Goal: Task Accomplishment & Management: Use online tool/utility

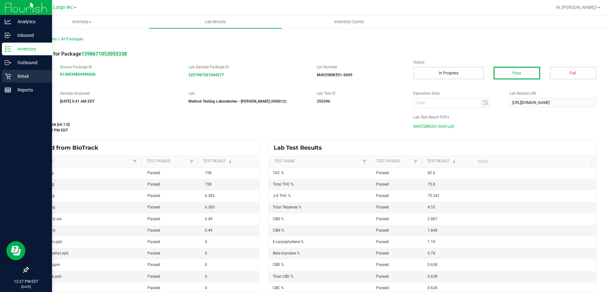
click at [12, 73] on p "Retail" at bounding box center [30, 76] width 38 height 8
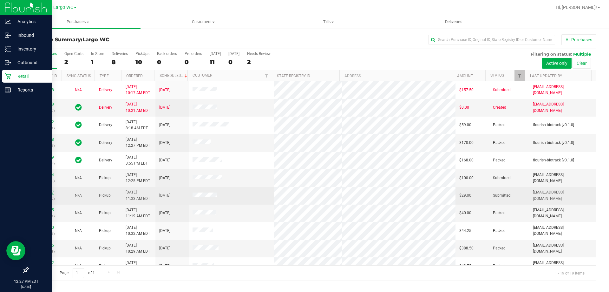
click at [45, 191] on link "11998147" at bounding box center [45, 192] width 18 height 4
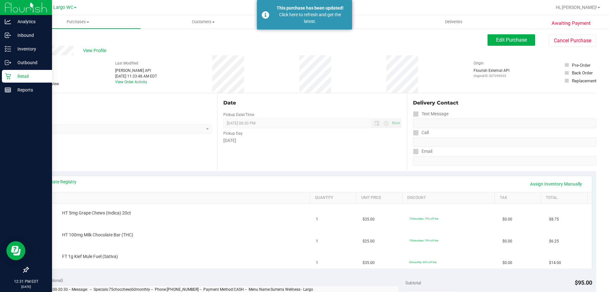
click at [17, 73] on p "Retail" at bounding box center [30, 76] width 38 height 8
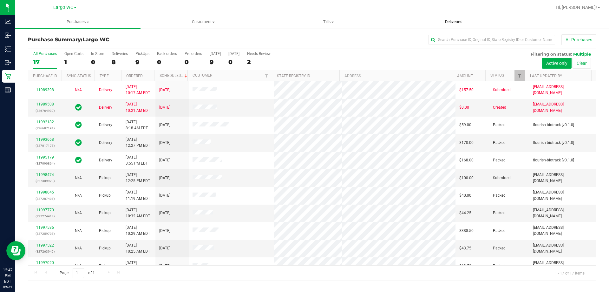
click at [477, 16] on uib-tab-heading "Deliveries" at bounding box center [454, 22] width 125 height 13
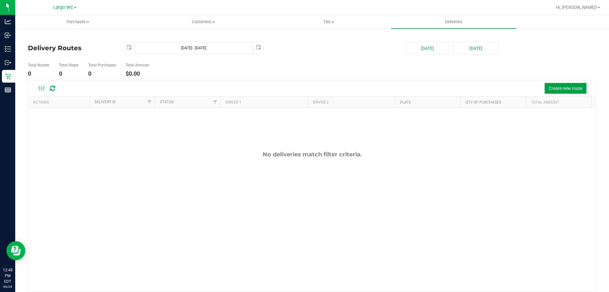
click at [561, 89] on span "Create new route" at bounding box center [566, 88] width 34 height 5
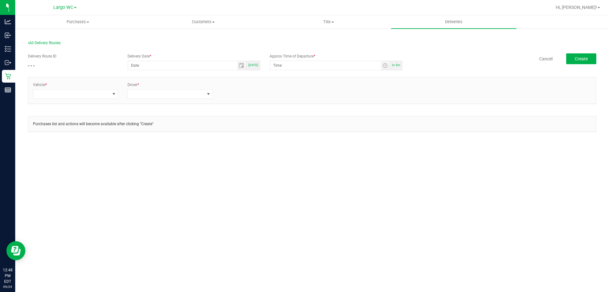
click at [254, 63] on span "[DATE]" at bounding box center [253, 64] width 10 height 3
type input "[DATE]"
click at [387, 67] on span "Toggle time list" at bounding box center [385, 65] width 5 height 5
click at [283, 146] on li "1" at bounding box center [282, 145] width 15 height 9
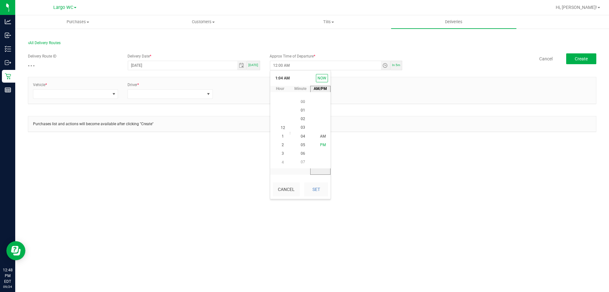
click at [317, 143] on li "PM" at bounding box center [322, 145] width 15 height 9
click at [301, 129] on span "30" at bounding box center [303, 127] width 4 height 4
click at [316, 192] on button "Set" at bounding box center [316, 189] width 24 height 14
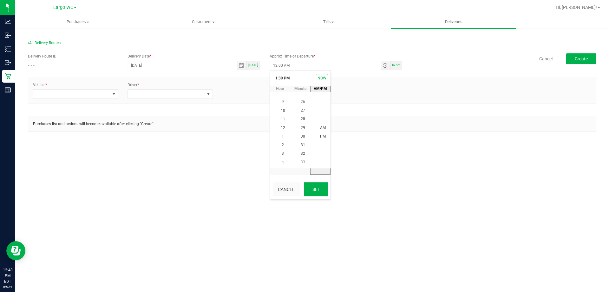
type input "1:30 PM"
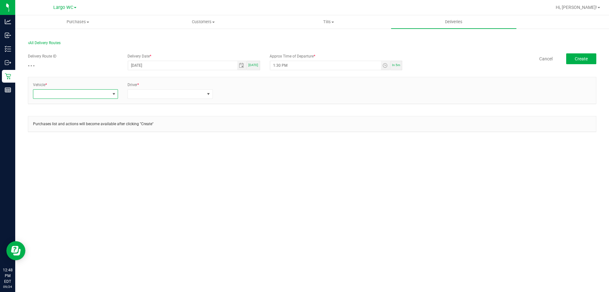
click at [100, 97] on span at bounding box center [71, 93] width 76 height 9
click at [81, 162] on li "FL-CHEROKEE-02" at bounding box center [75, 164] width 84 height 11
click at [151, 94] on span at bounding box center [166, 93] width 76 height 9
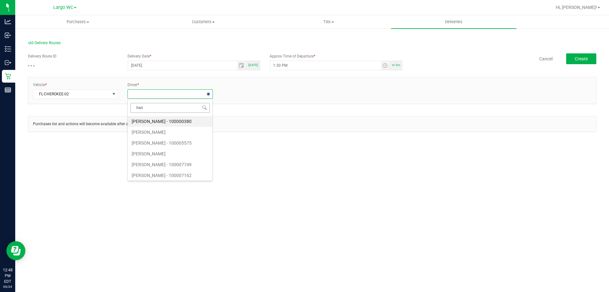
type input "[PERSON_NAME]"
click at [163, 120] on li "[PERSON_NAME] - 100007749" at bounding box center [170, 121] width 84 height 11
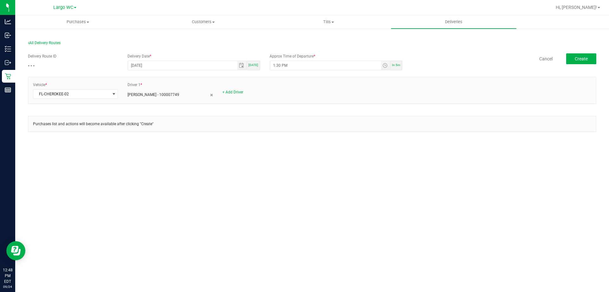
click at [237, 95] on div "+ Add Driver" at bounding box center [264, 92] width 85 height 6
click at [234, 91] on link "+ Add Driver" at bounding box center [232, 92] width 21 height 4
click at [234, 93] on span at bounding box center [261, 93] width 76 height 9
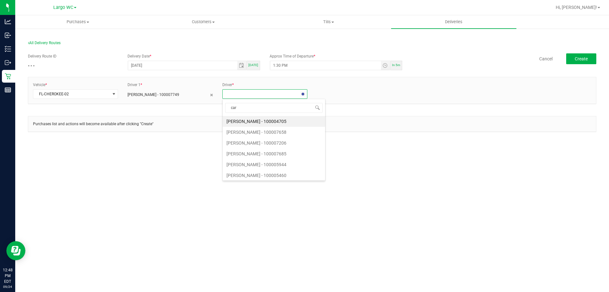
type input "cars"
click at [260, 122] on li "[PERSON_NAME] - 100005460" at bounding box center [265, 121] width 84 height 11
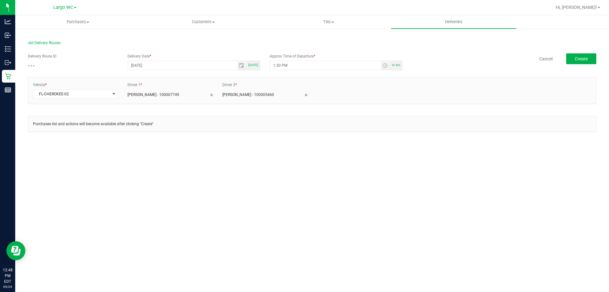
click at [331, 110] on div "Vehicle * FL-CHEROKEE-02 Driver 1 * [PERSON_NAME] - 100007749 Driver 2 * [PERSO…" at bounding box center [312, 93] width 569 height 33
click at [582, 52] on div "Delivery Route ID - - - Delivery Date * [DATE] [DATE] Approx Time of Departure …" at bounding box center [312, 96] width 569 height 94
click at [581, 54] on button "Create" at bounding box center [581, 58] width 30 height 11
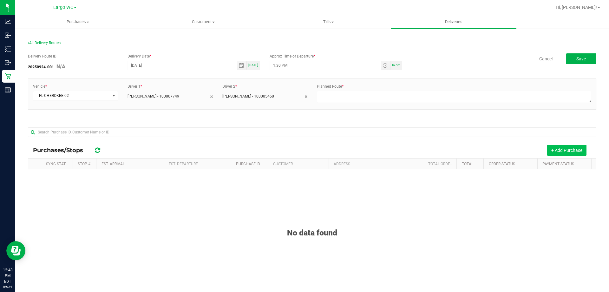
click at [547, 152] on button "+ Add Purchase" at bounding box center [566, 150] width 39 height 11
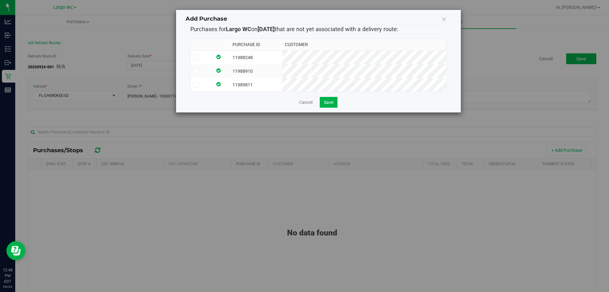
click at [204, 57] on label at bounding box center [201, 58] width 17 height 6
click at [0, 0] on input "checkbox" at bounding box center [0, 0] width 0 height 0
click at [195, 73] on span at bounding box center [196, 71] width 6 height 6
click at [0, 0] on input "checkbox" at bounding box center [0, 0] width 0 height 0
drag, startPoint x: 198, startPoint y: 89, endPoint x: 215, endPoint y: 93, distance: 17.3
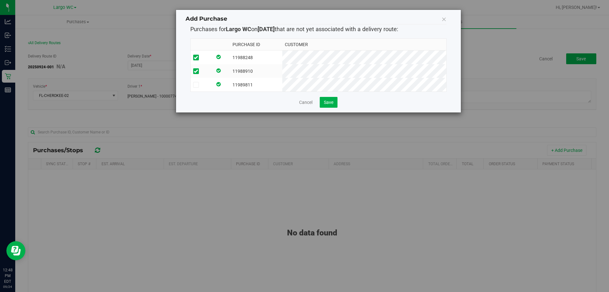
click at [198, 89] on td at bounding box center [202, 85] width 22 height 14
click at [336, 107] on button "Save" at bounding box center [329, 102] width 18 height 11
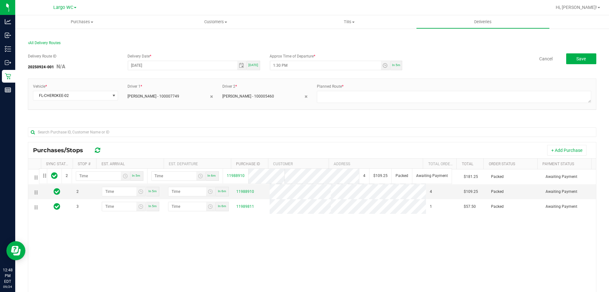
drag, startPoint x: 36, startPoint y: 192, endPoint x: 38, endPoint y: 168, distance: 24.2
click at [38, 168] on div "Purchases/Stops + Add Purchase Sync Status Stop # Est. Arrival Est. Departure P…" at bounding box center [312, 255] width 569 height 227
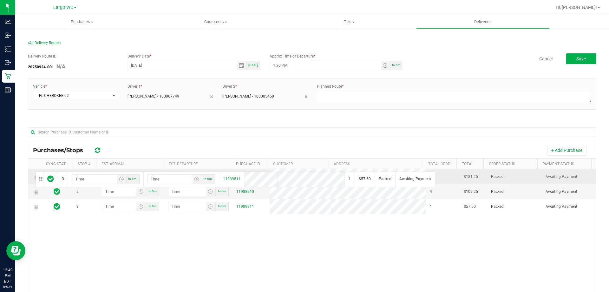
drag, startPoint x: 35, startPoint y: 208, endPoint x: 34, endPoint y: 171, distance: 37.8
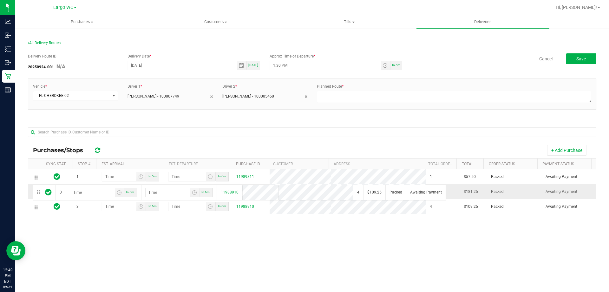
drag, startPoint x: 36, startPoint y: 208, endPoint x: 32, endPoint y: 184, distance: 23.7
drag, startPoint x: 373, startPoint y: 95, endPoint x: 366, endPoint y: 89, distance: 9.2
click at [372, 93] on textarea at bounding box center [454, 97] width 274 height 12
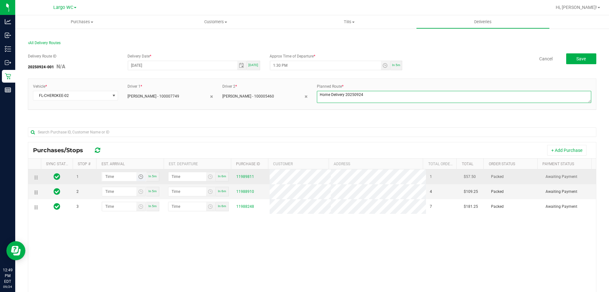
click at [141, 177] on span "Toggle time list" at bounding box center [140, 176] width 5 height 5
type textarea "Home Delivery 20250924"
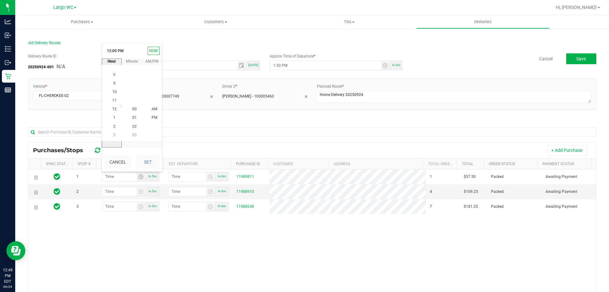
scroll to position [9, 0]
click at [115, 118] on li "1" at bounding box center [114, 118] width 15 height 9
click at [135, 109] on li "45" at bounding box center [134, 109] width 15 height 9
click at [153, 107] on span "PM" at bounding box center [155, 109] width 6 height 4
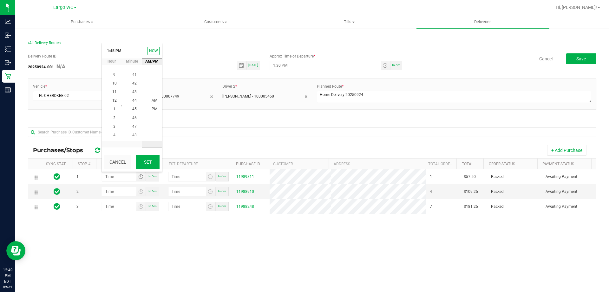
click at [156, 162] on button "Set" at bounding box center [148, 162] width 24 height 14
type input "1:45 PM"
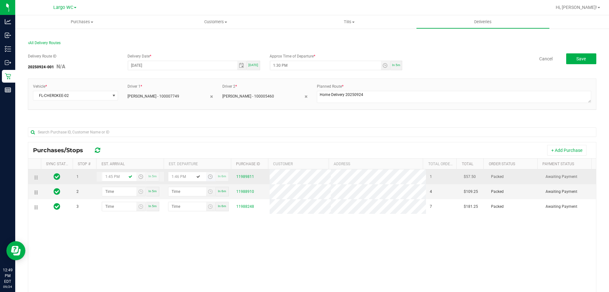
click at [208, 177] on span "Toggle time list" at bounding box center [210, 176] width 5 height 5
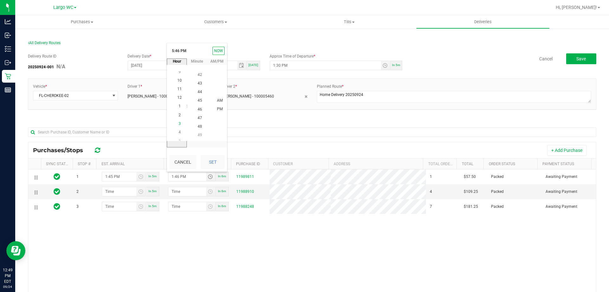
scroll to position [112, 0]
click at [179, 111] on li "1" at bounding box center [179, 109] width 15 height 9
click at [198, 109] on span "50" at bounding box center [200, 109] width 4 height 4
click at [218, 109] on span "PM" at bounding box center [220, 109] width 6 height 4
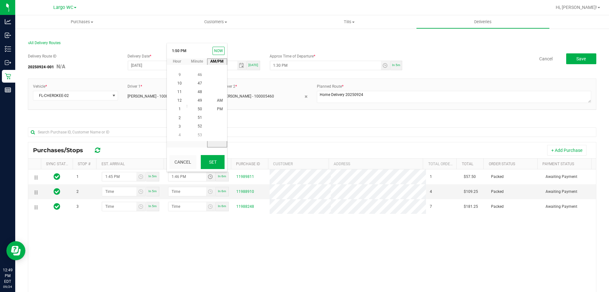
click at [216, 162] on button "Set" at bounding box center [213, 162] width 24 height 14
type input "1:50 PM"
click at [140, 193] on span "Toggle time list" at bounding box center [140, 191] width 5 height 5
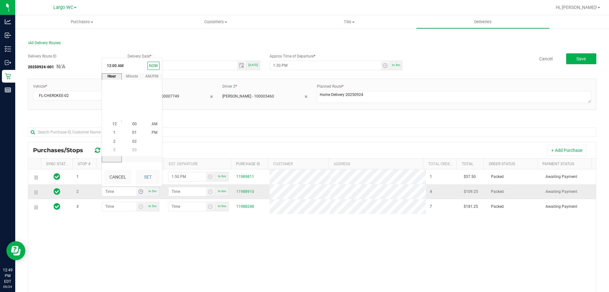
scroll to position [0, 0]
click at [114, 134] on li "1" at bounding box center [114, 133] width 15 height 9
click at [113, 133] on li "2" at bounding box center [114, 133] width 15 height 9
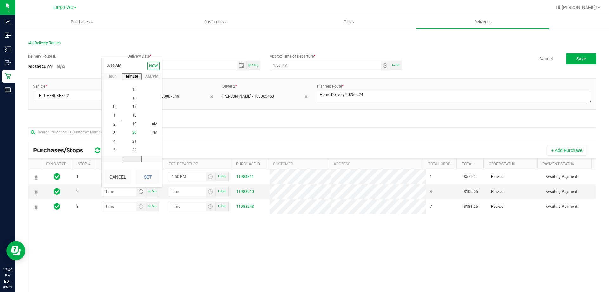
click at [133, 132] on span "20" at bounding box center [134, 132] width 4 height 4
click at [134, 118] on li "30" at bounding box center [134, 115] width 15 height 9
click at [152, 172] on button "Set" at bounding box center [148, 177] width 24 height 14
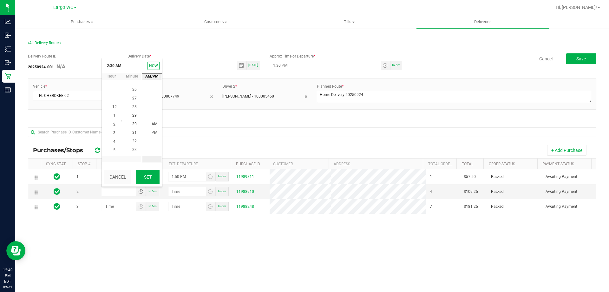
type input "2:30 AM"
type input "2:31 AM"
click at [140, 191] on span "Toggle time list" at bounding box center [140, 191] width 5 height 5
click at [152, 132] on span "PM" at bounding box center [155, 132] width 6 height 4
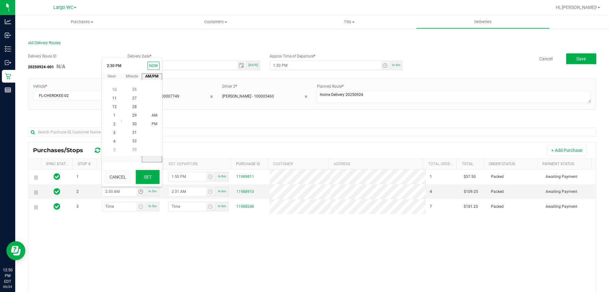
click at [148, 171] on button "Set" at bounding box center [148, 177] width 24 height 14
type input "2:30 PM"
click at [208, 190] on span "Toggle time list" at bounding box center [210, 191] width 5 height 5
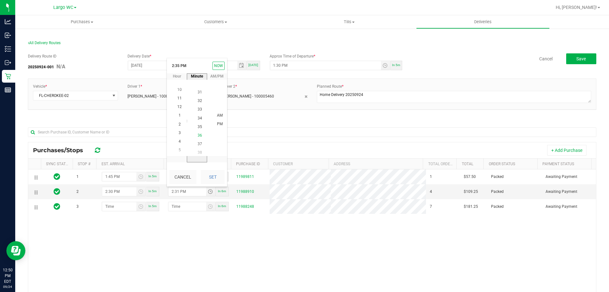
scroll to position [301, 0]
click at [198, 124] on span "35" at bounding box center [200, 124] width 4 height 4
click at [211, 176] on button "Set" at bounding box center [213, 177] width 24 height 14
type input "2:35 PM"
click at [172, 217] on div "1 1:45 PM In 5m 1:50 PM In 6m 11989811 1 $57.50 Packed Awaiting Payment 2 2:30 …" at bounding box center [312, 261] width 568 height 184
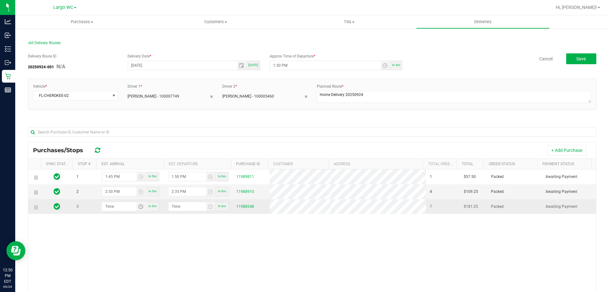
click at [139, 205] on span "Toggle time list" at bounding box center [140, 206] width 5 height 5
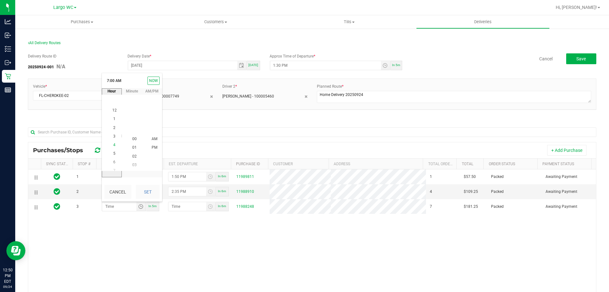
scroll to position [26, 0]
click at [113, 140] on span "3" at bounding box center [114, 139] width 2 height 4
click at [154, 148] on span "PM" at bounding box center [155, 147] width 6 height 4
click at [147, 191] on button "Set" at bounding box center [148, 192] width 24 height 14
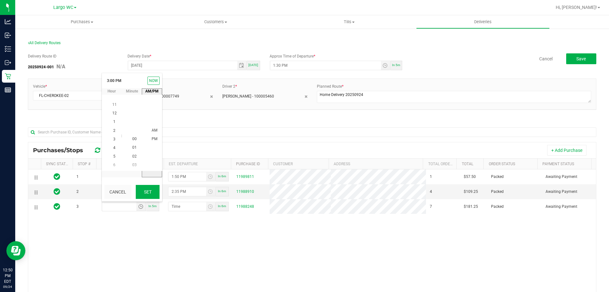
type input "3:00 PM"
type input "3:01 PM"
click at [227, 225] on div "1 1:45 PM In 5m 1:50 PM In 6m 11989811 1 $57.50 Packed Awaiting Payment 2 2:30 …" at bounding box center [312, 261] width 568 height 184
click at [578, 62] on button "Save" at bounding box center [581, 58] width 30 height 11
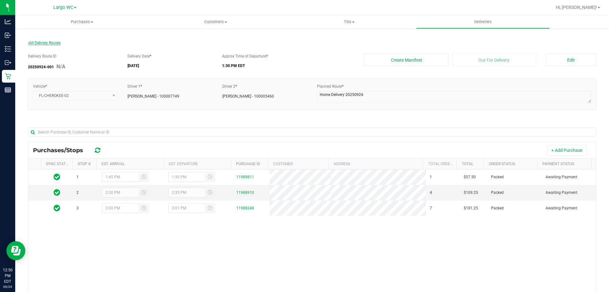
click at [42, 43] on span "All Delivery Routes" at bounding box center [44, 43] width 33 height 4
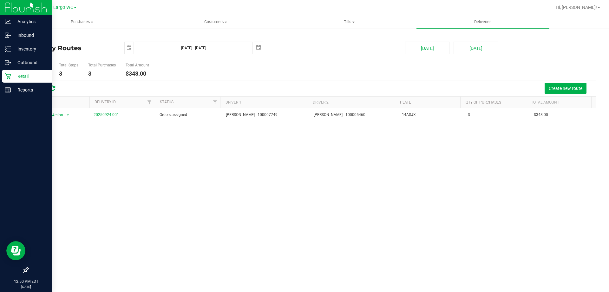
click at [33, 75] on p "Retail" at bounding box center [30, 76] width 38 height 8
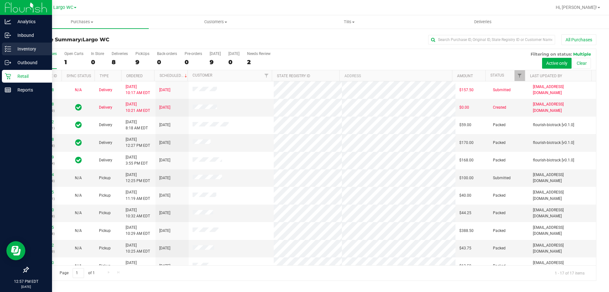
click at [10, 53] on div "Inventory" at bounding box center [27, 49] width 50 height 13
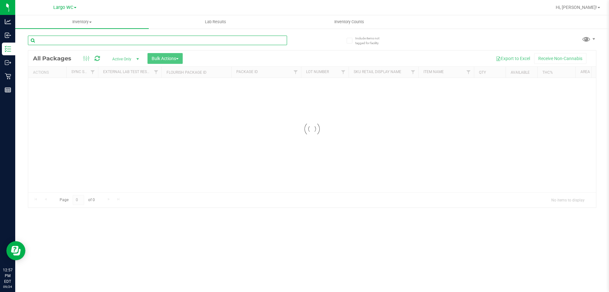
click at [189, 43] on input "text" at bounding box center [157, 41] width 259 height 10
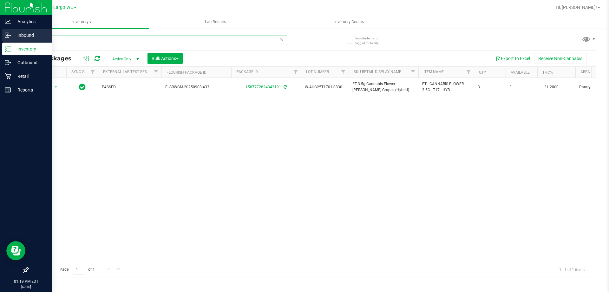
type input "t17"
click at [9, 37] on icon at bounding box center [7, 35] width 4 height 5
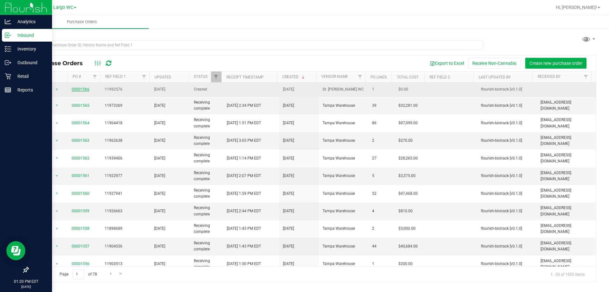
click at [81, 90] on link "00001566" at bounding box center [81, 89] width 18 height 4
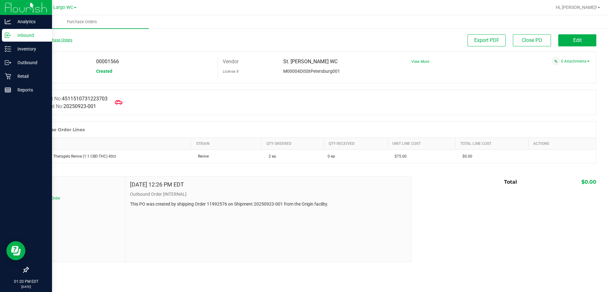
click at [58, 40] on link "Back to Purchase Orders" at bounding box center [50, 40] width 44 height 4
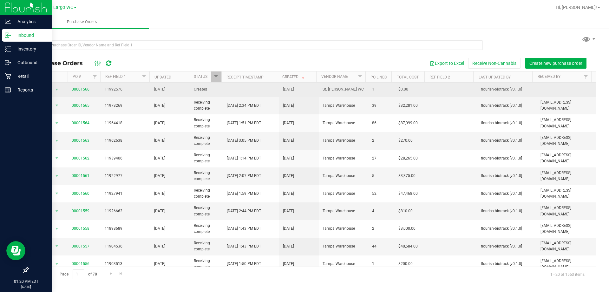
click at [385, 90] on span "1" at bounding box center [381, 89] width 19 height 6
click at [386, 89] on span "1" at bounding box center [381, 89] width 19 height 6
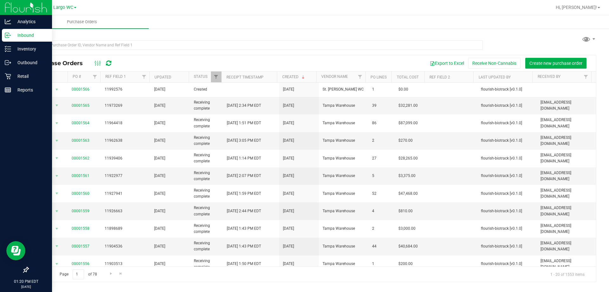
click at [367, 57] on div "Purchase Orders Export to Excel Receive Non-Cannabis Create new purchase order" at bounding box center [312, 63] width 568 height 16
